Goal: Check status: Check status

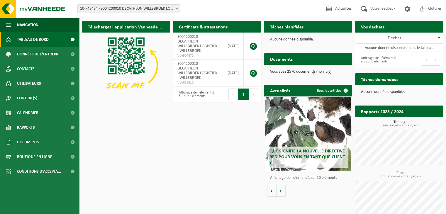
click at [148, 7] on span "10-749484 - 9004200010 DECATHLON WILLEBROEK LOGISTIEK - WILLEBROEK" at bounding box center [129, 9] width 102 height 8
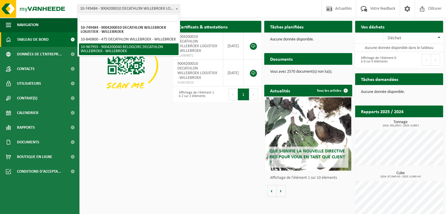
select select "154029"
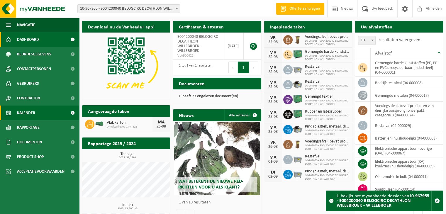
click at [32, 113] on span "Kalender" at bounding box center [26, 113] width 18 height 15
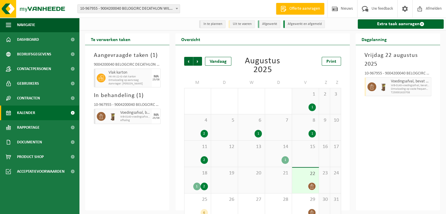
drag, startPoint x: 124, startPoint y: 154, endPoint x: 170, endPoint y: 184, distance: 54.7
click at [124, 154] on div "Aangevraagde taken [PHONE_NUMBER] BELOGCIRC DECATHLON WILLEBROEK Vlak karton HK…" at bounding box center [127, 127] width 84 height 165
click at [117, 163] on div "Aangevraagde taken [PHONE_NUMBER] BELOGCIRC DECATHLON WILLEBROEK Vlak karton HK…" at bounding box center [127, 127] width 84 height 165
click at [189, 203] on span "25" at bounding box center [197, 200] width 21 height 6
